Goal: Transaction & Acquisition: Purchase product/service

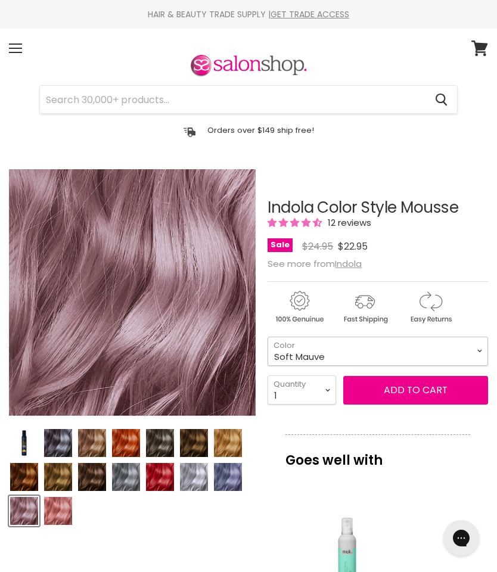
click at [470, 350] on select "Beige Blonde Honey Blonde Medium Blonde Dark Blonde Medium Brown Strawberry Ros…" at bounding box center [377, 350] width 220 height 29
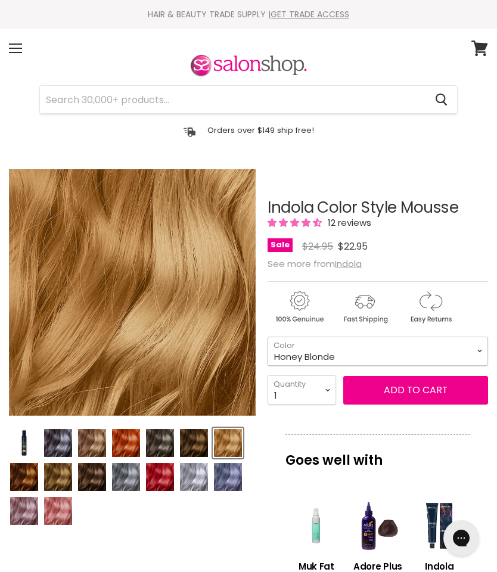
click at [480, 351] on select "Beige Blonde Honey Blonde Medium Blonde Dark Blonde Medium Brown Strawberry Ros…" at bounding box center [377, 350] width 220 height 29
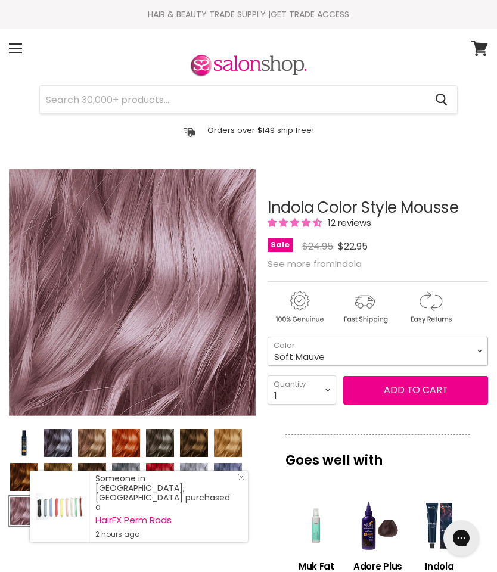
click at [473, 360] on select "Beige Blonde Honey Blonde Medium Blonde Dark Blonde Medium Brown Strawberry Ros…" at bounding box center [377, 350] width 220 height 29
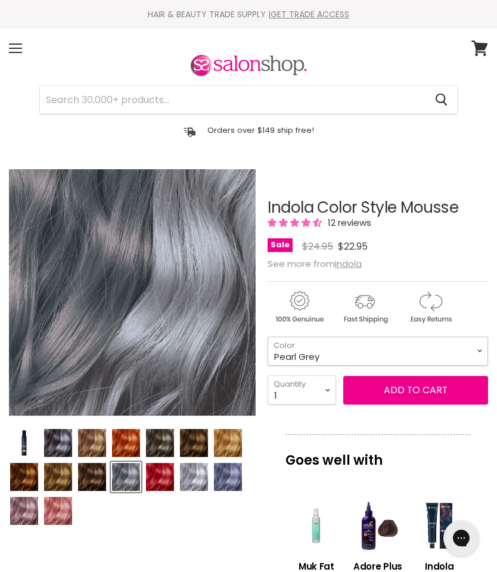
click at [477, 354] on select "Beige Blonde Honey Blonde Medium Blonde Dark Blonde Medium Brown Strawberry Ros…" at bounding box center [377, 350] width 220 height 29
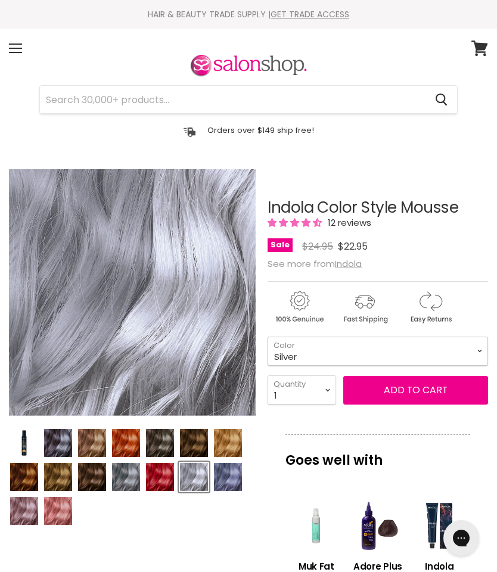
click at [466, 351] on select "Beige Blonde Honey Blonde Medium Blonde Dark Blonde Medium Brown Strawberry Ros…" at bounding box center [377, 350] width 220 height 29
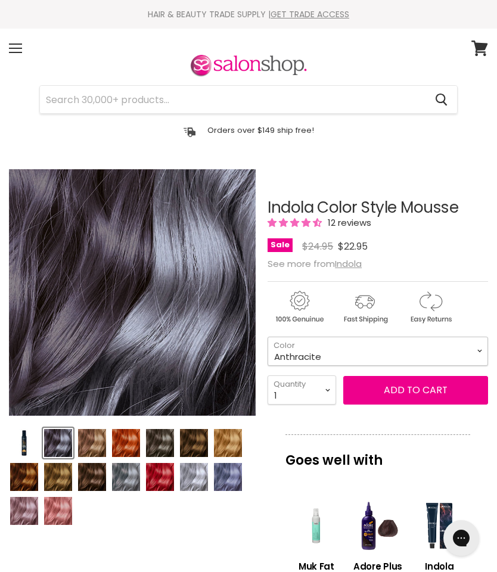
click at [479, 353] on select "Beige Blonde Honey Blonde Medium Blonde Dark Blonde Medium Brown Strawberry Ros…" at bounding box center [377, 350] width 220 height 29
select select "Silver Lavender"
